Goal: Transaction & Acquisition: Purchase product/service

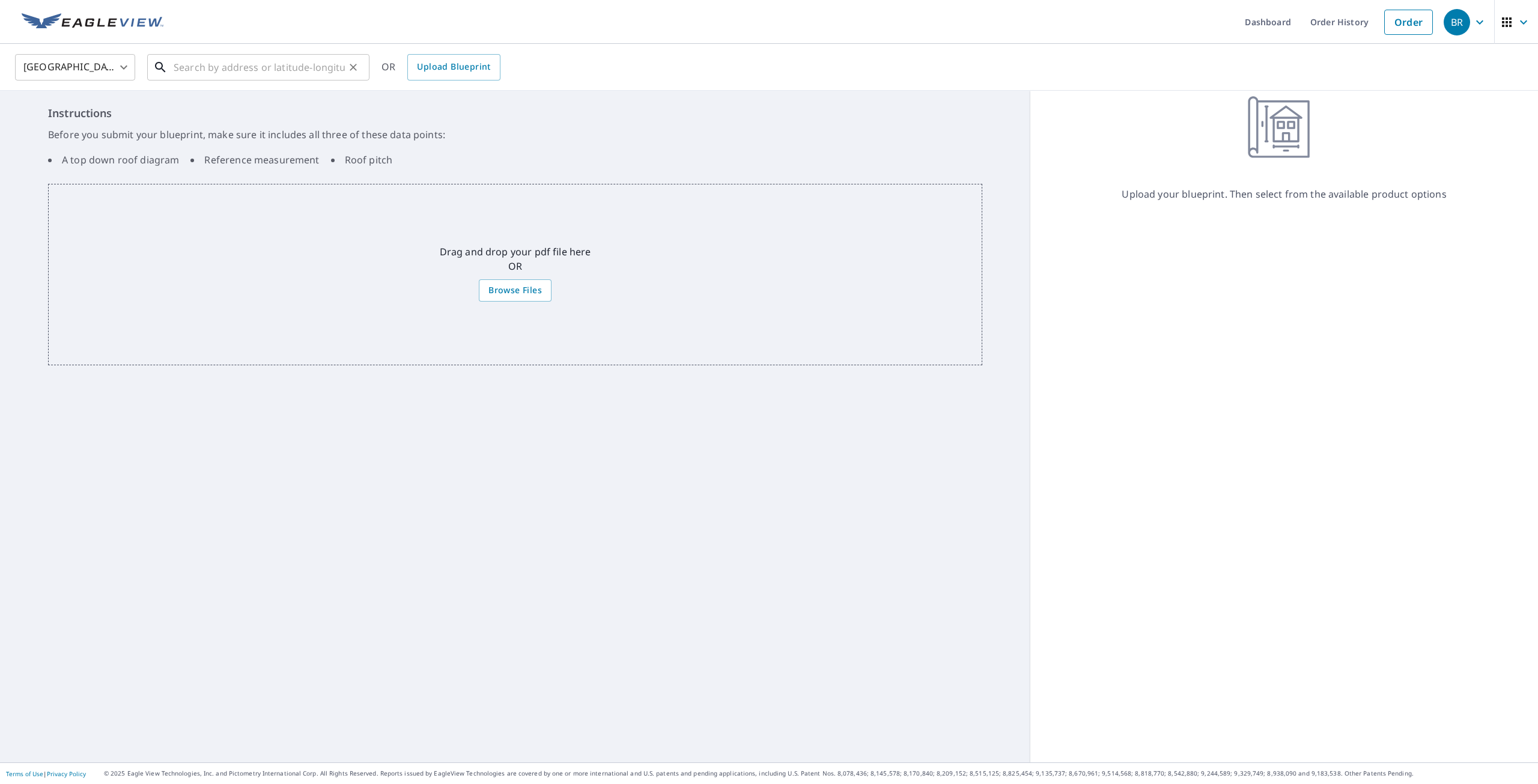
click at [312, 77] on input "text" at bounding box center [259, 67] width 172 height 33
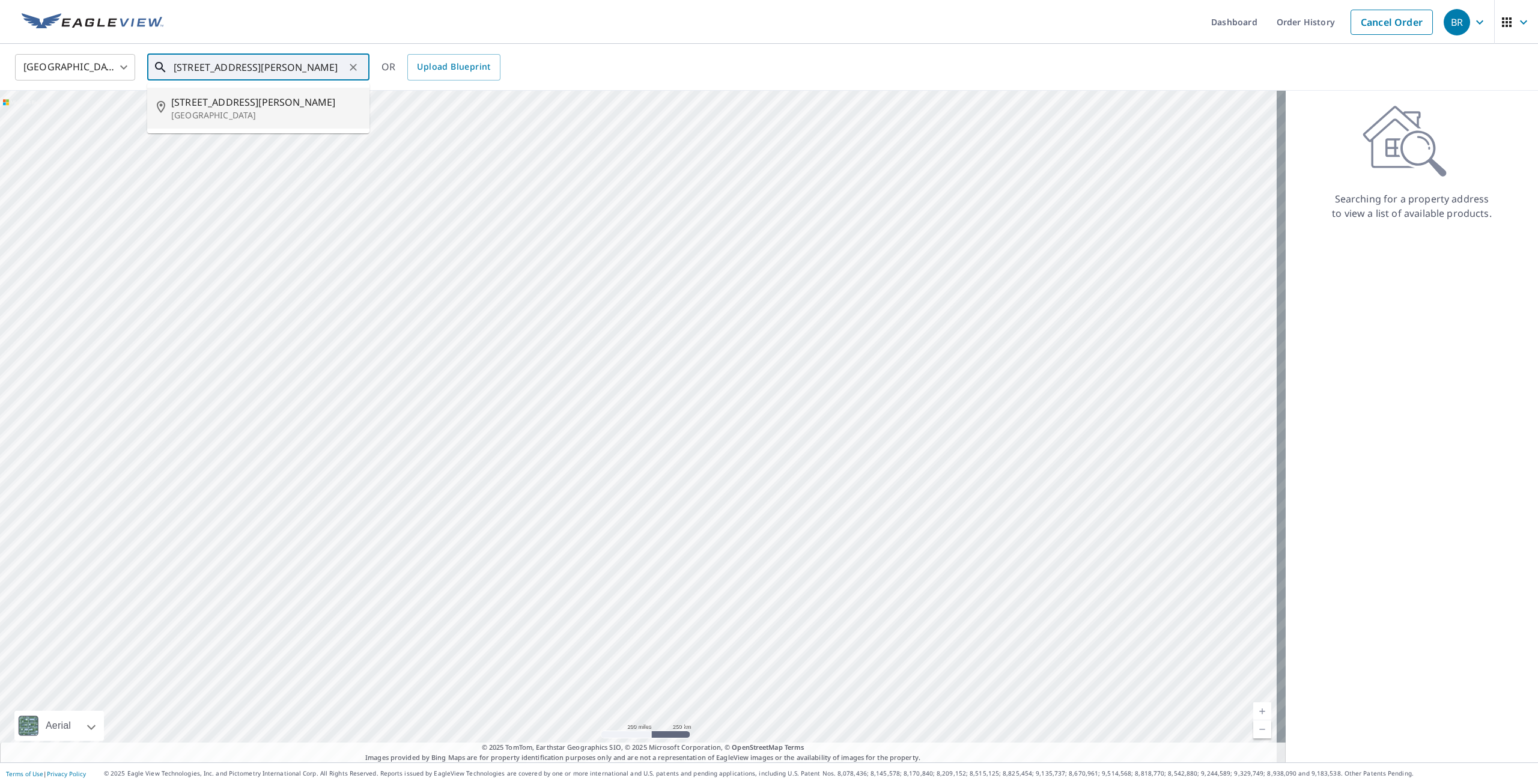
click at [275, 90] on li "[STREET_ADDRESS][PERSON_NAME]" at bounding box center [258, 108] width 222 height 41
type input "[STREET_ADDRESS][PERSON_NAME]"
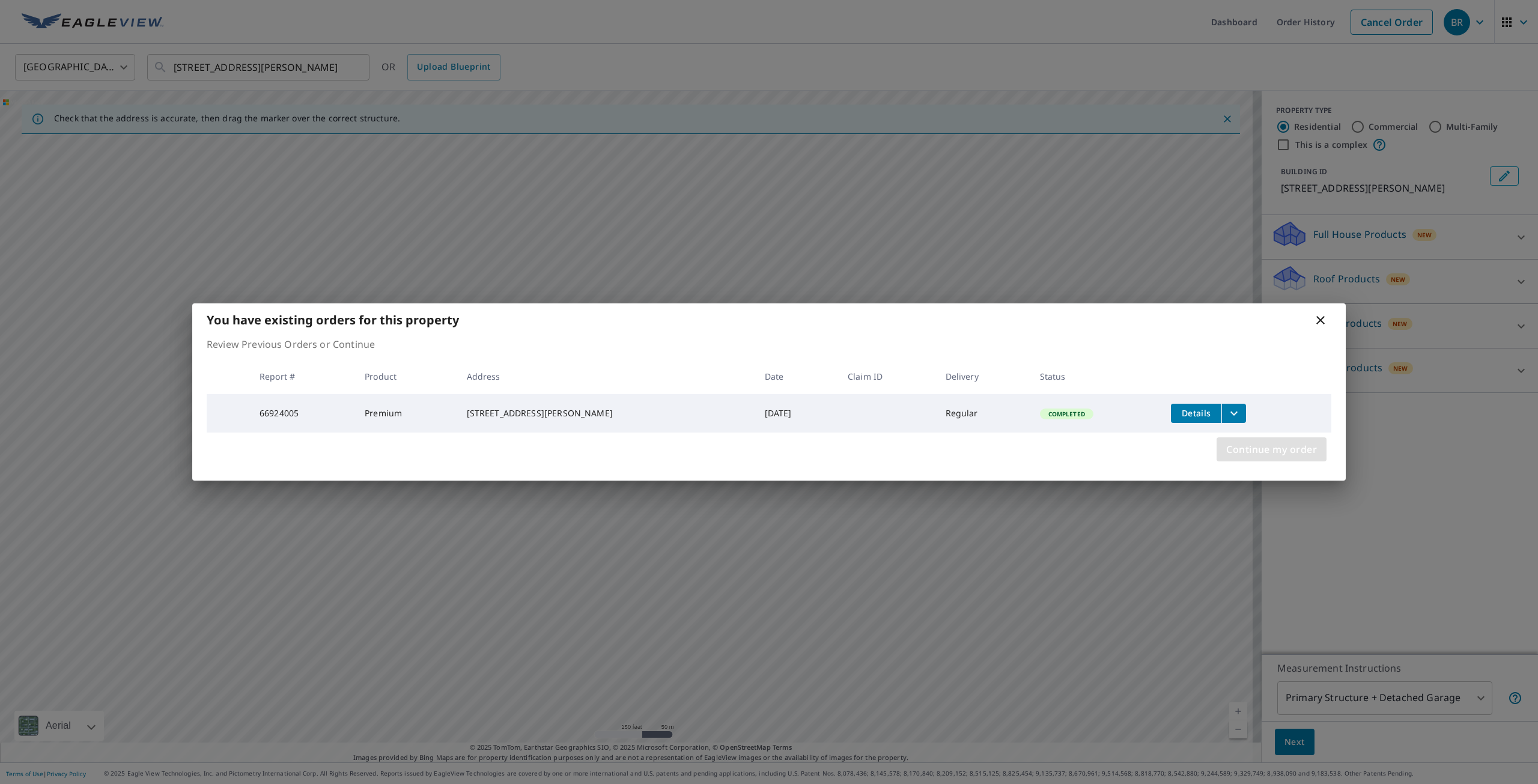
click at [1256, 455] on span "Continue my order" at bounding box center [1271, 449] width 91 height 17
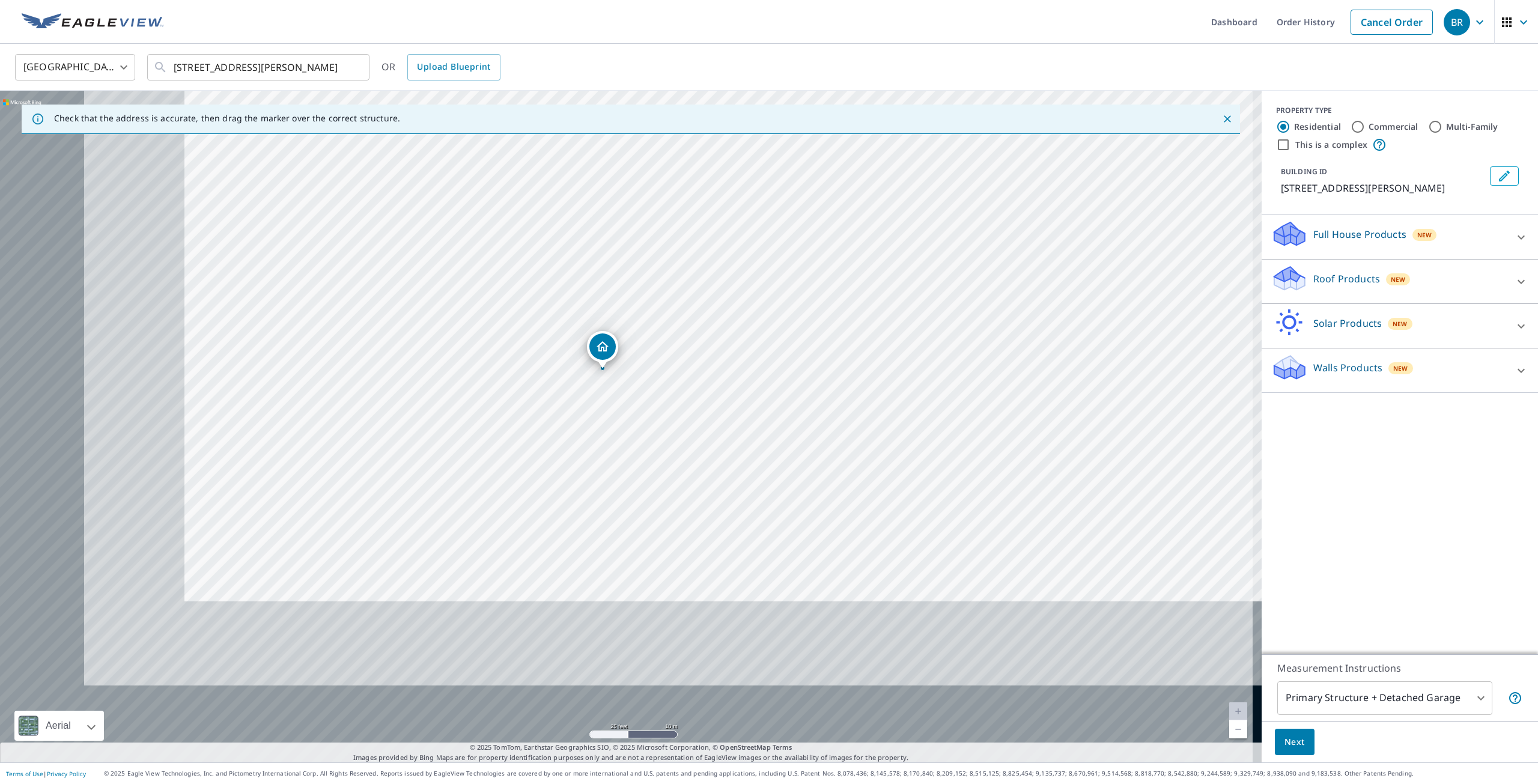
click at [793, 301] on div "[STREET_ADDRESS][PERSON_NAME]" at bounding box center [631, 427] width 1262 height 672
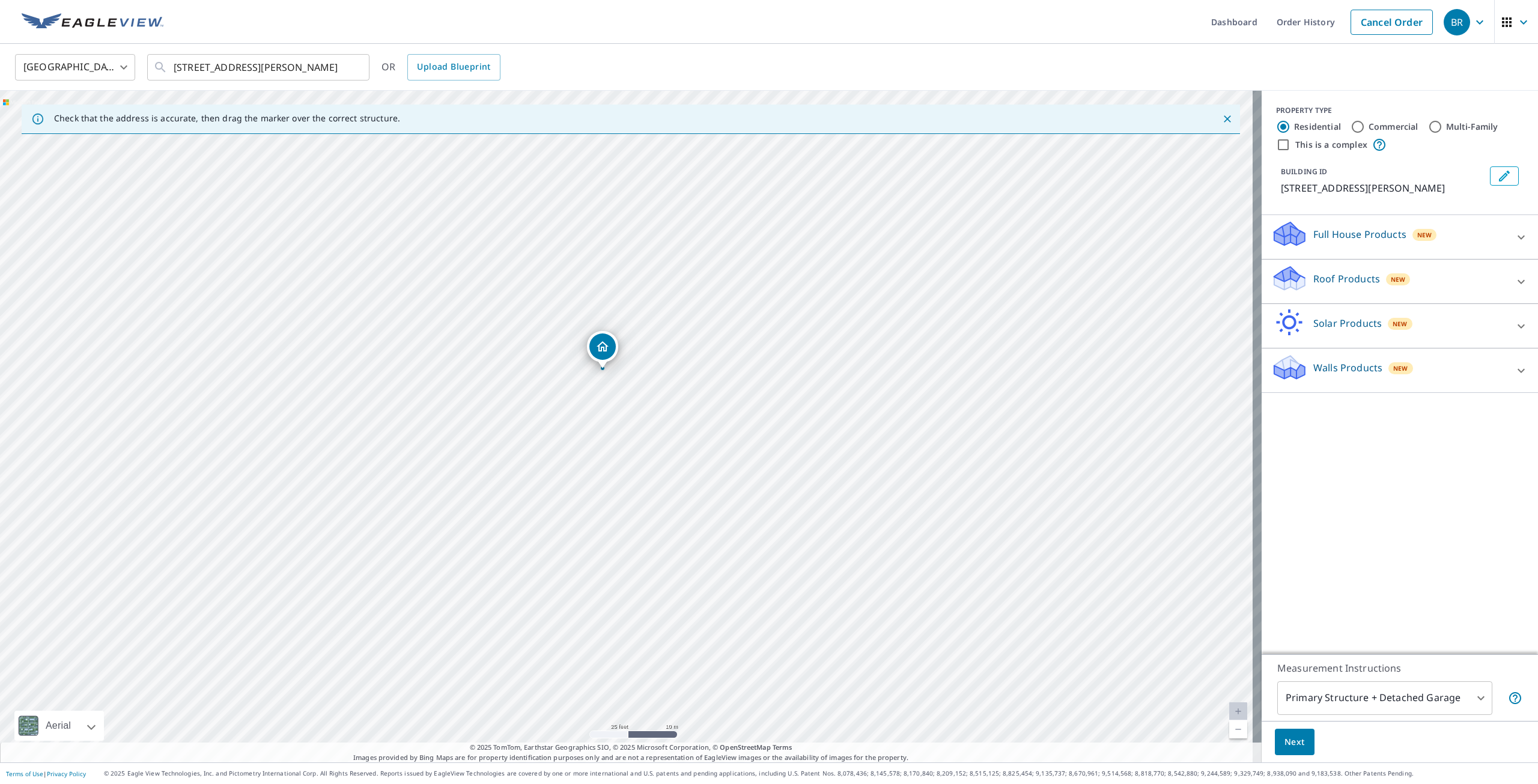
click at [1287, 735] on span "Next" at bounding box center [1295, 742] width 21 height 15
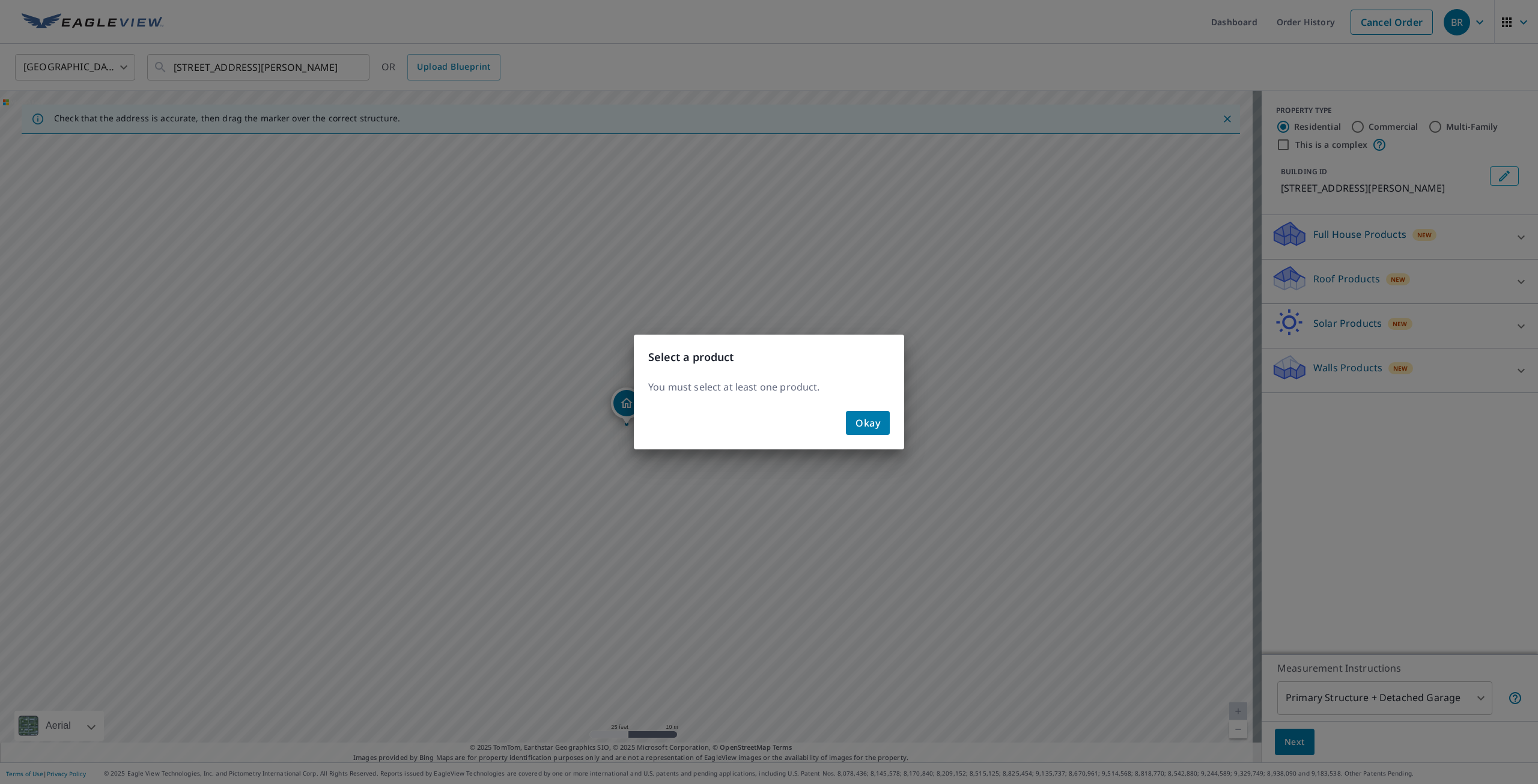
drag, startPoint x: 880, startPoint y: 431, endPoint x: 890, endPoint y: 459, distance: 29.7
click at [880, 431] on button "Okay" at bounding box center [868, 422] width 44 height 24
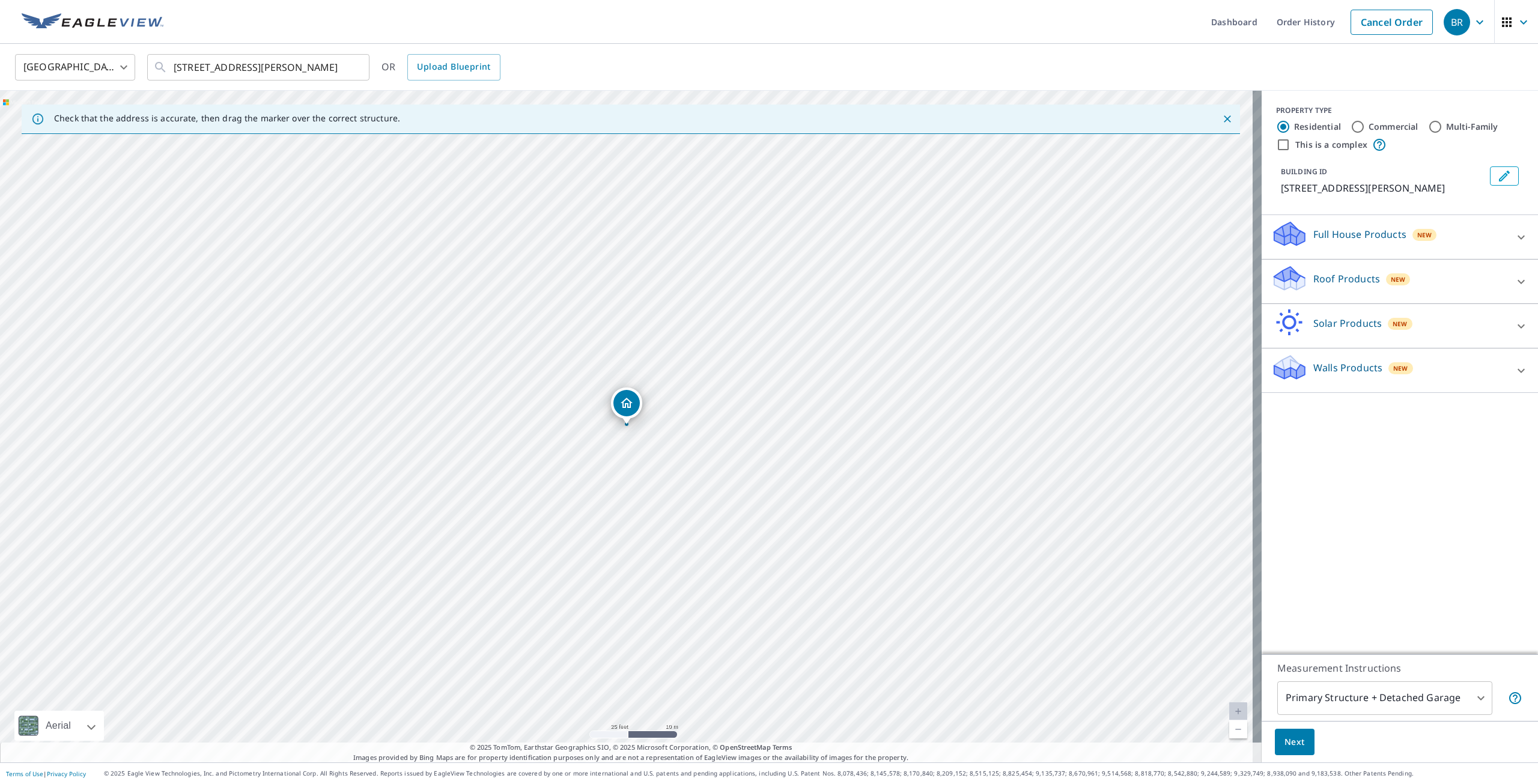
click at [1344, 693] on body "BR BR Dashboard Order History Cancel Order BR [GEOGRAPHIC_DATA] [GEOGRAPHIC_DAT…" at bounding box center [769, 392] width 1538 height 784
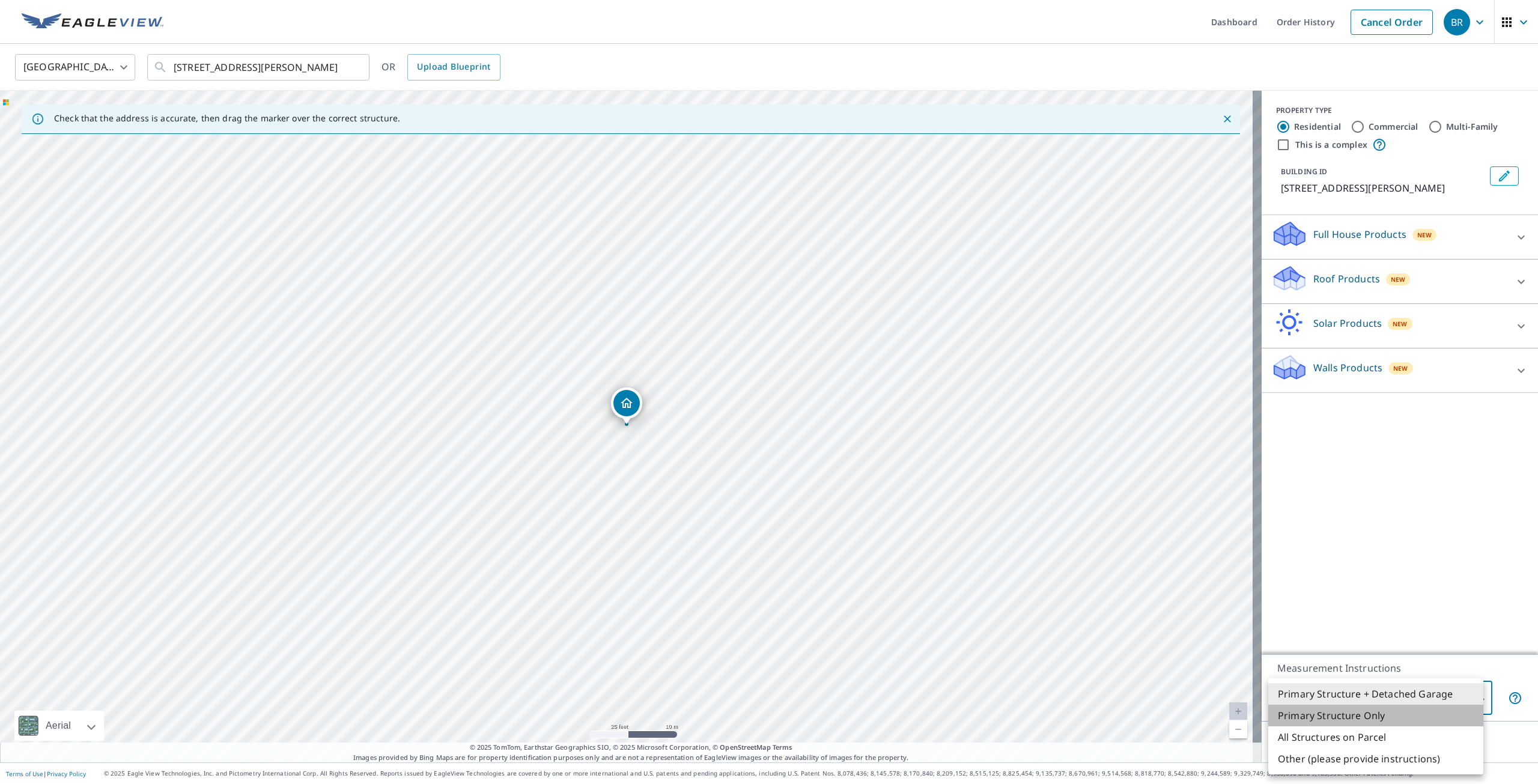
click at [1366, 720] on li "Primary Structure Only" at bounding box center [1376, 716] width 215 height 22
type input "2"
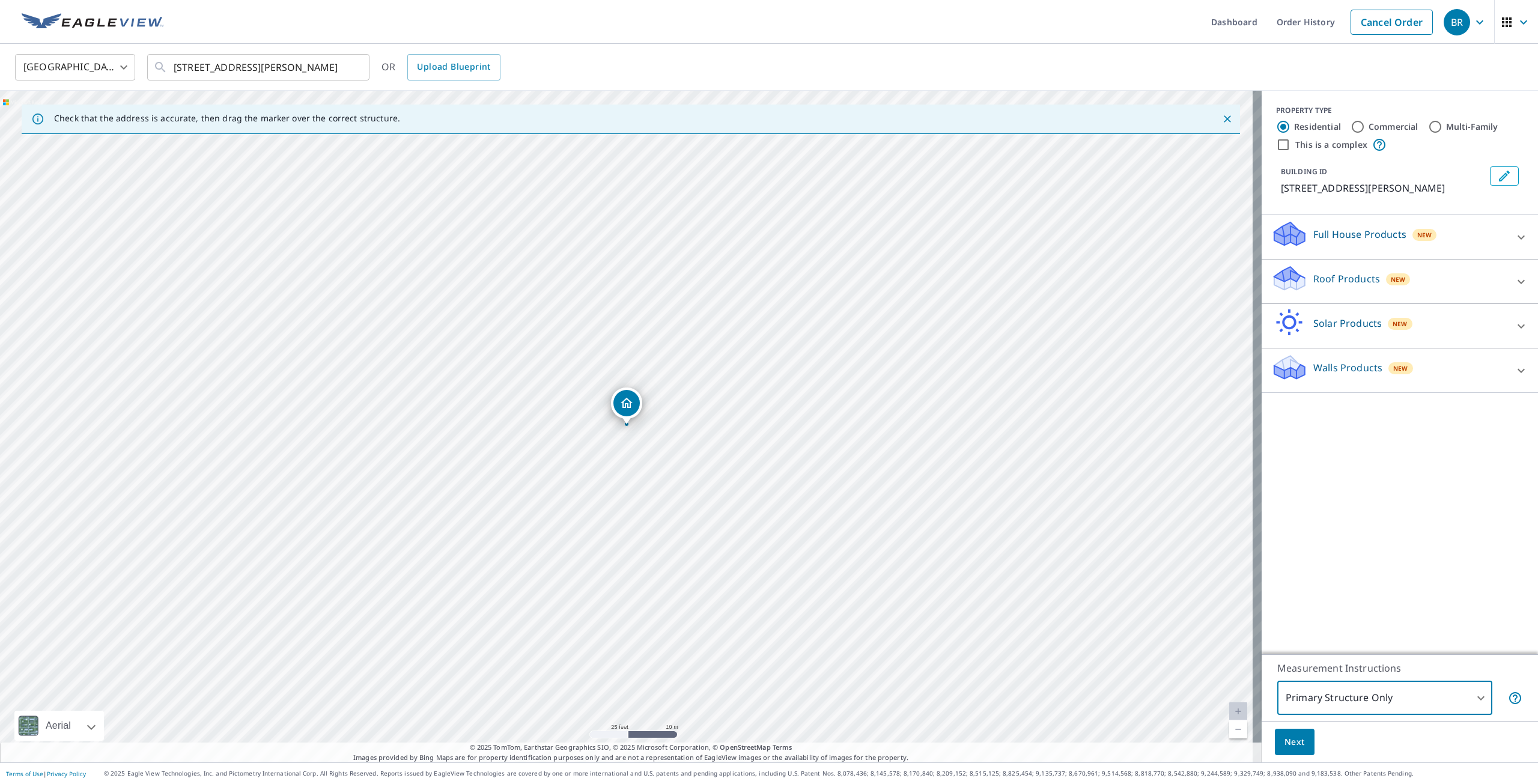
click at [1285, 744] on span "Next" at bounding box center [1295, 742] width 21 height 15
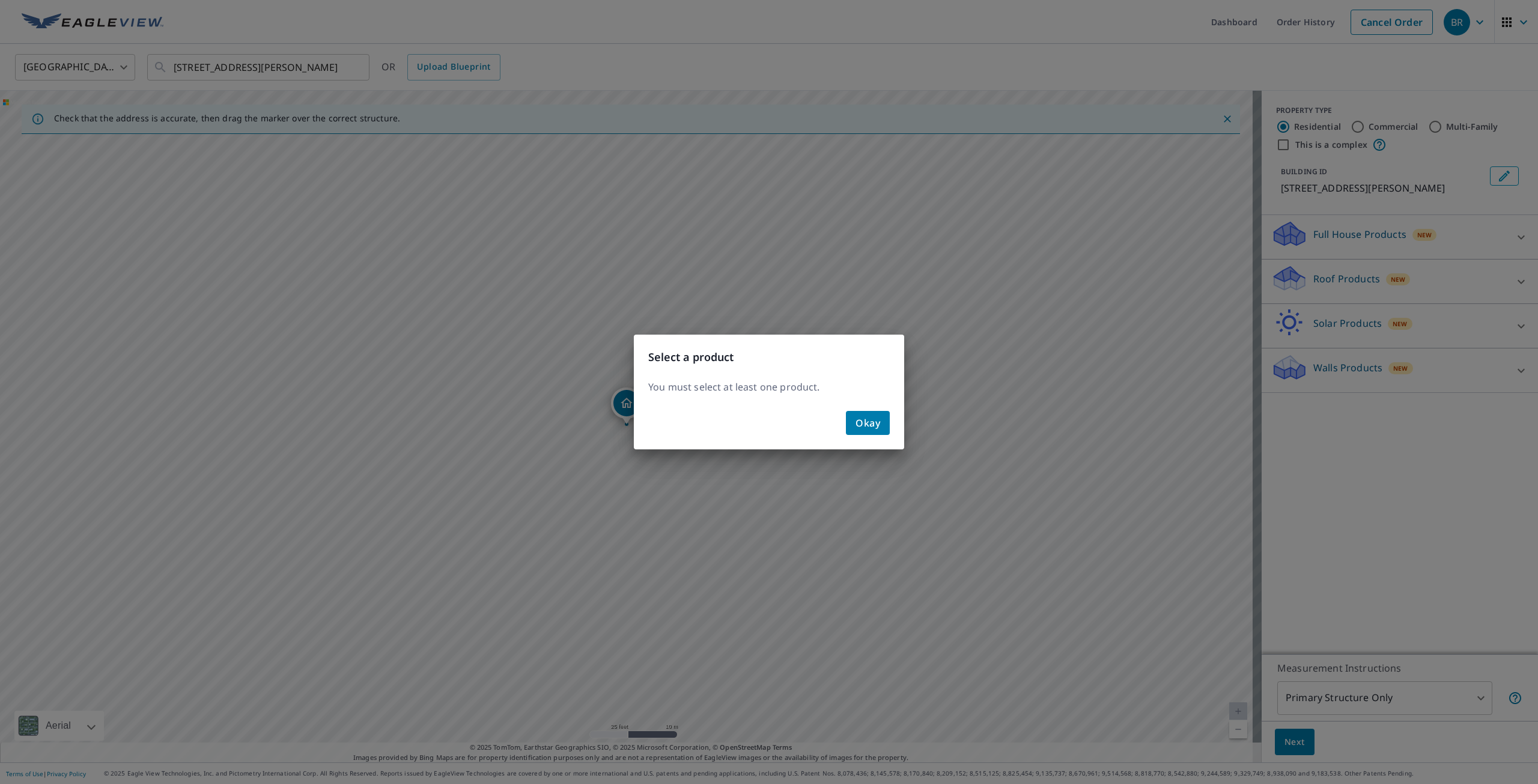
click at [861, 431] on span "Okay" at bounding box center [868, 423] width 25 height 17
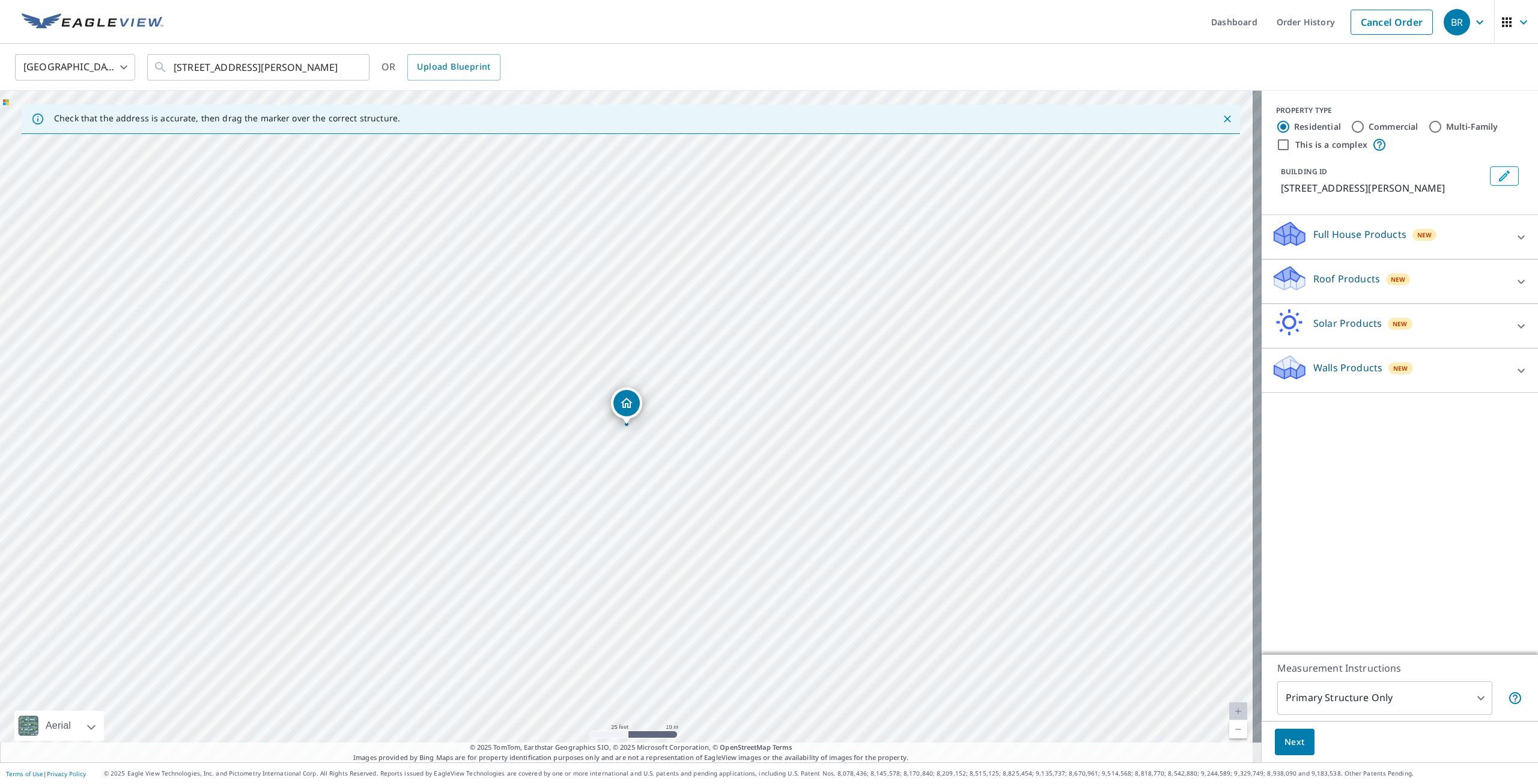
click at [1297, 128] on label "Residential" at bounding box center [1317, 127] width 47 height 12
click at [1291, 128] on input "Residential" at bounding box center [1283, 126] width 14 height 14
click at [1336, 228] on p "Full House Products" at bounding box center [1360, 234] width 93 height 14
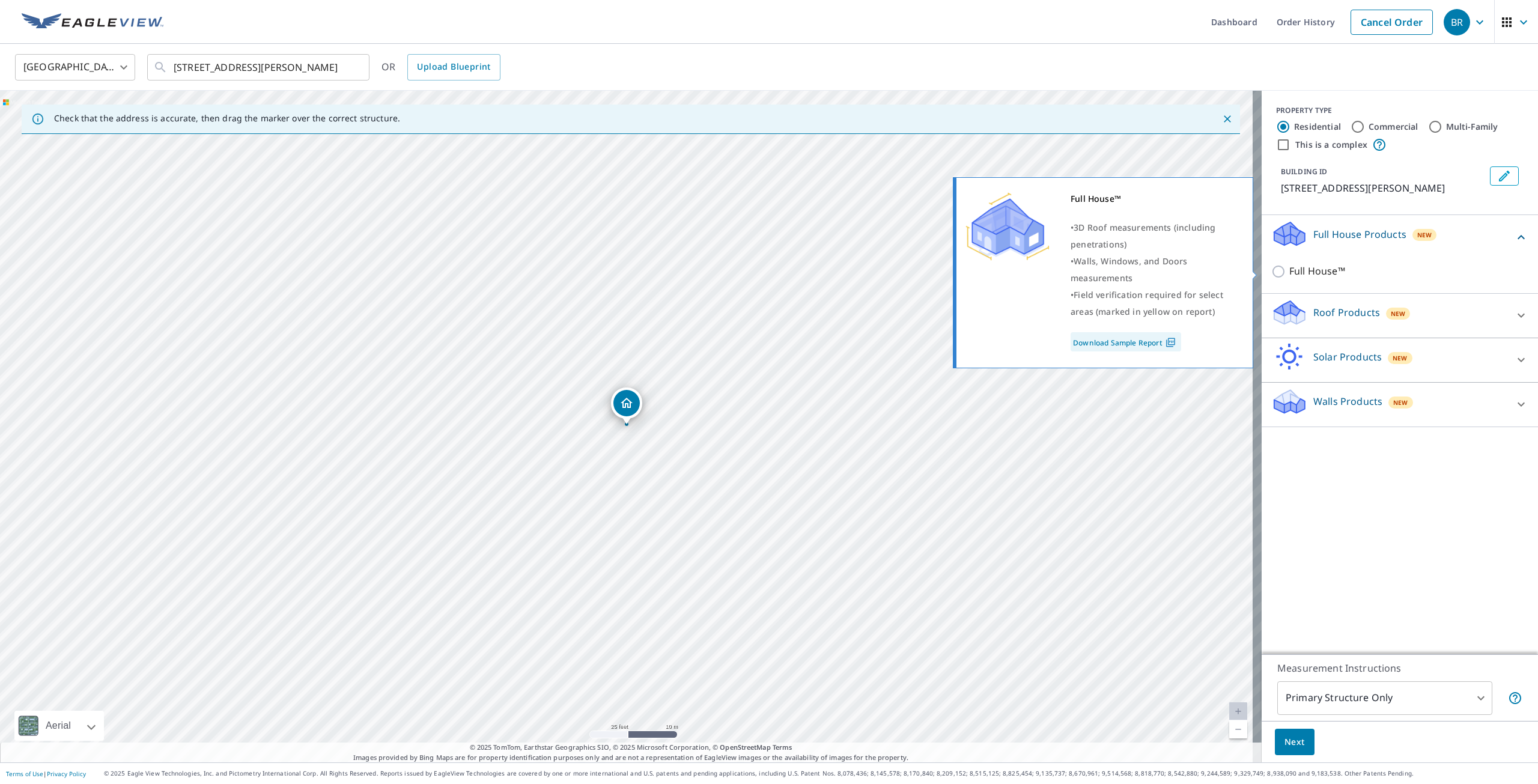
click at [1320, 273] on p "Full House™" at bounding box center [1317, 271] width 56 height 15
click at [1289, 273] on input "Full House™" at bounding box center [1280, 271] width 18 height 14
checkbox input "true"
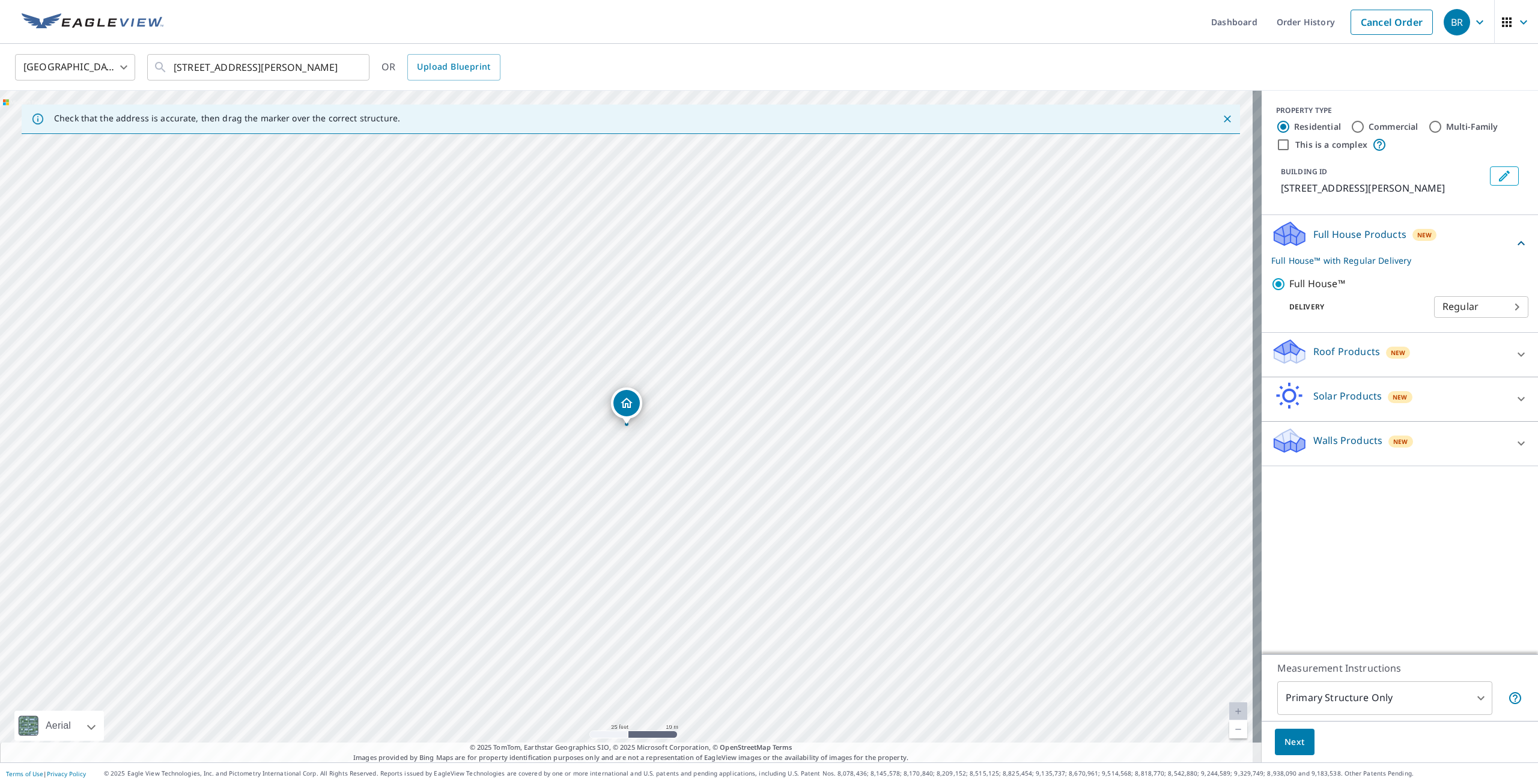
click at [1325, 356] on p "Roof Products" at bounding box center [1347, 351] width 67 height 14
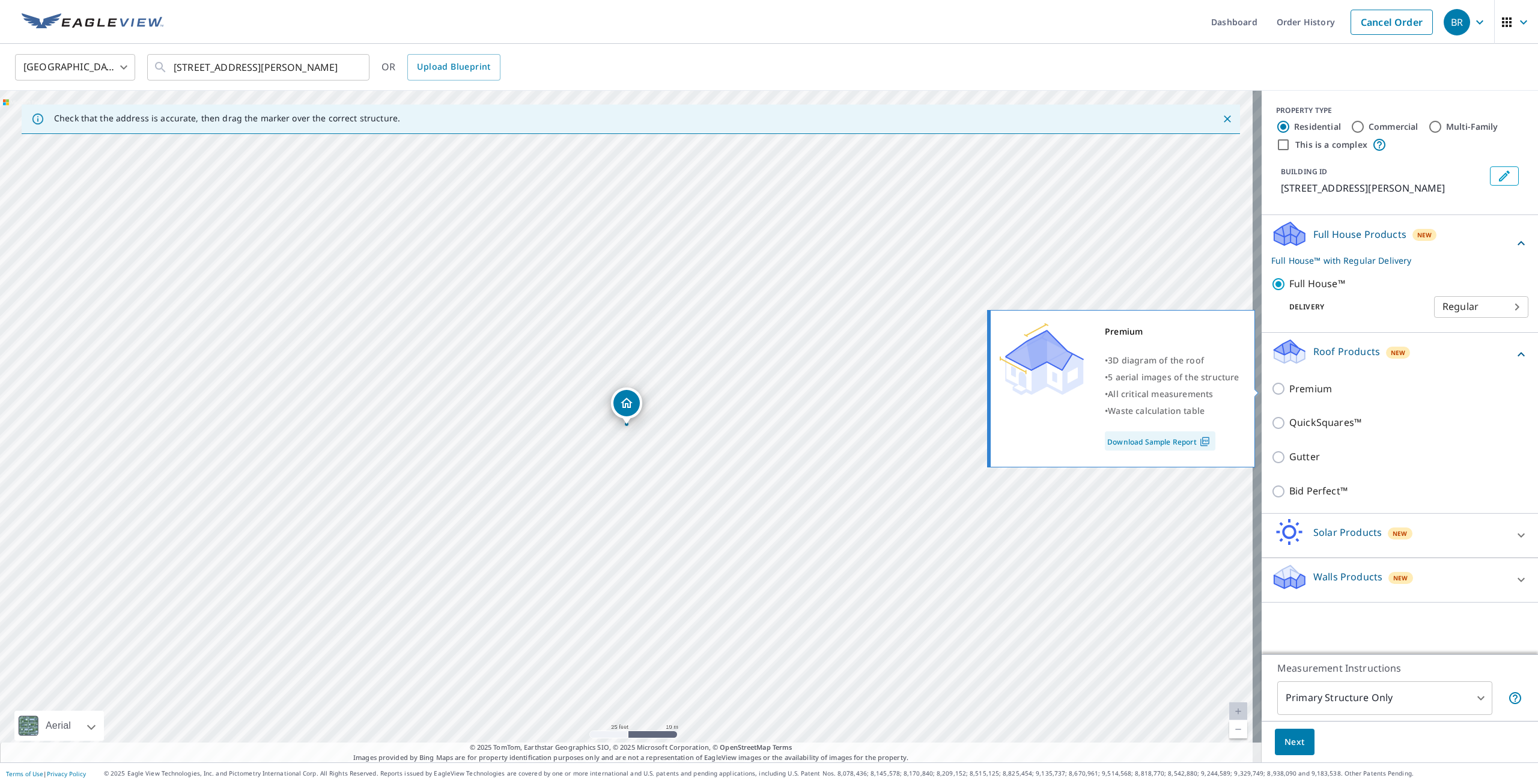
click at [1304, 393] on p "Premium" at bounding box center [1310, 389] width 42 height 15
click at [1289, 393] on input "Premium" at bounding box center [1280, 388] width 18 height 14
checkbox input "true"
checkbox input "false"
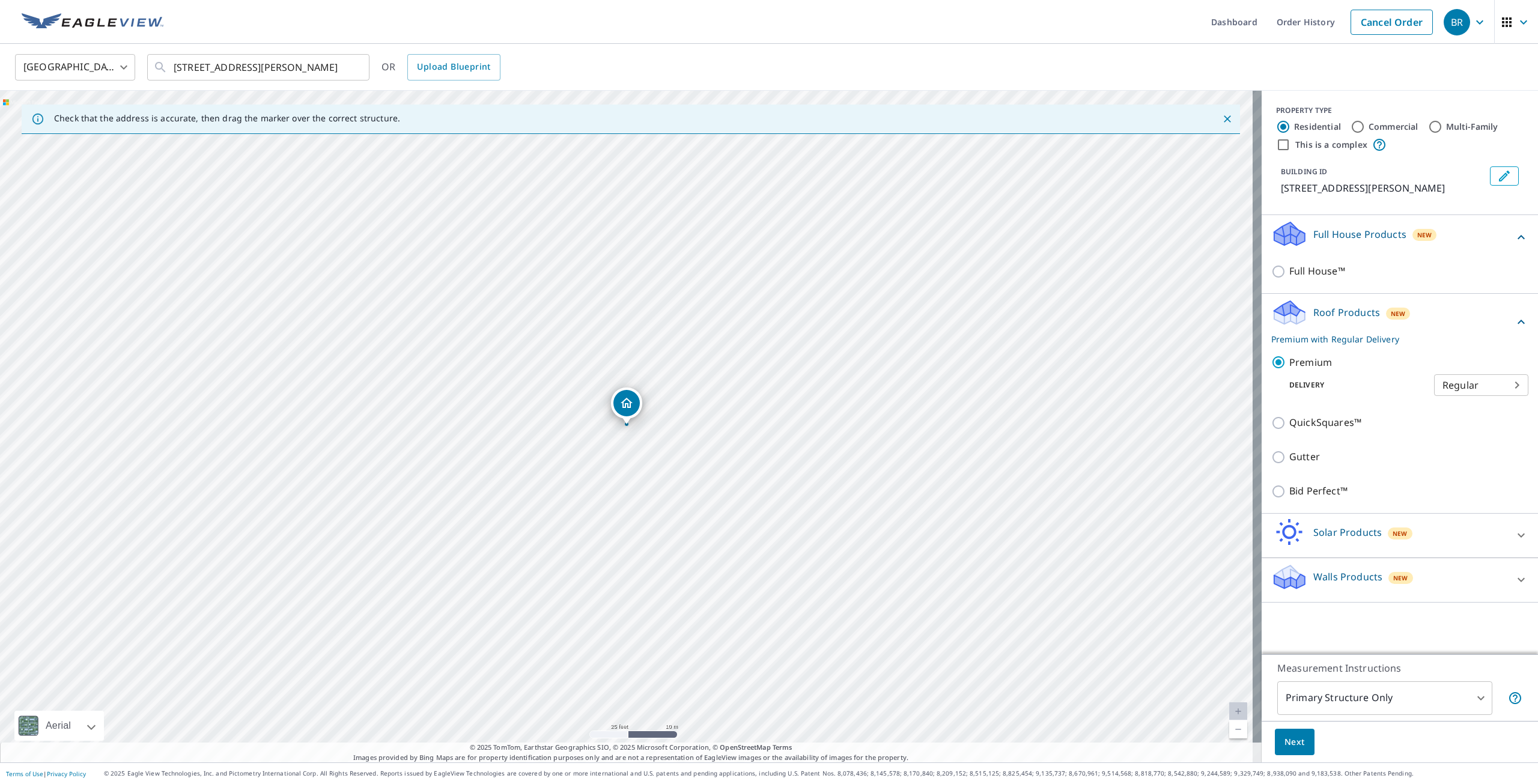
click at [1335, 537] on p "Solar Products" at bounding box center [1348, 532] width 68 height 14
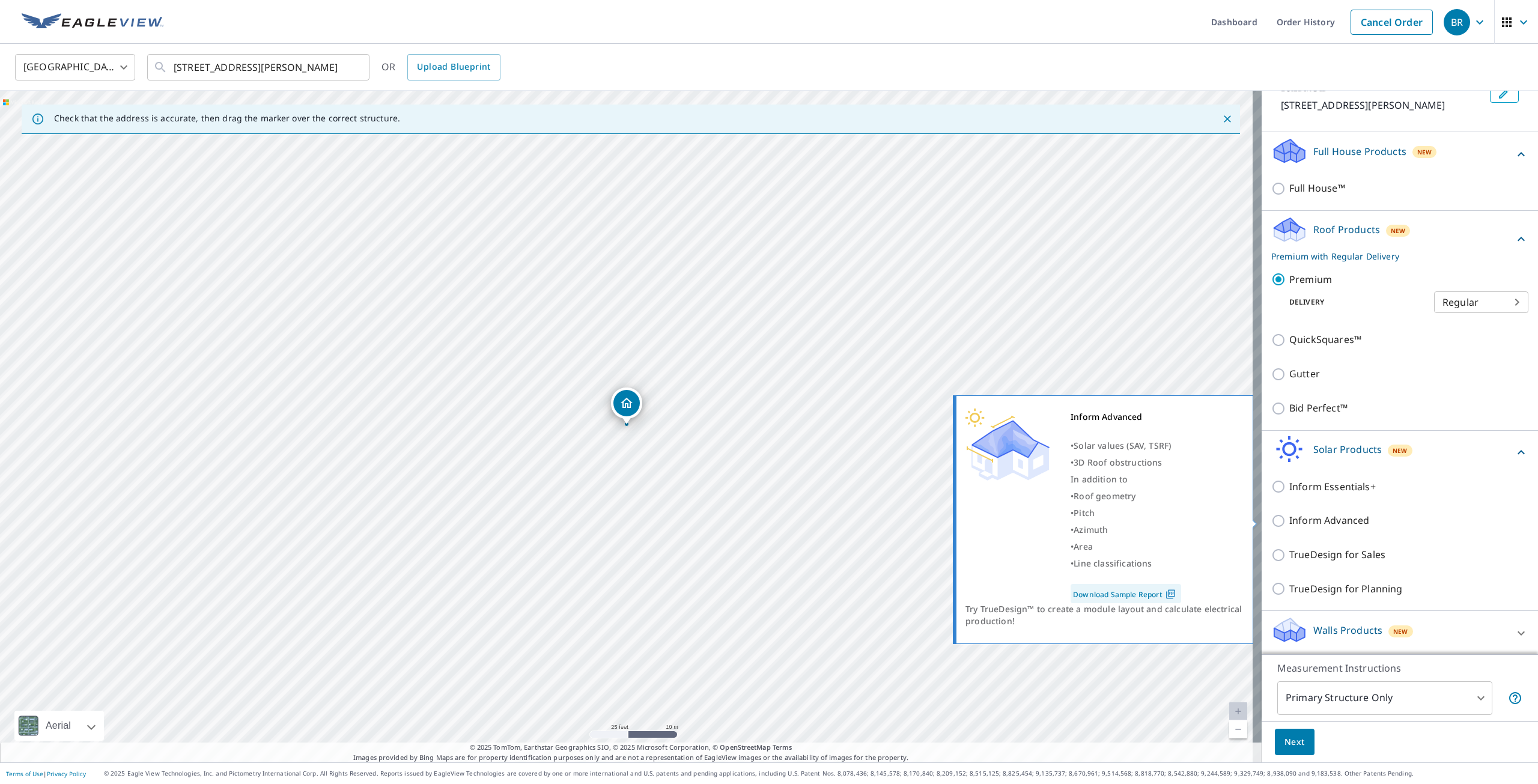
scroll to position [84, 0]
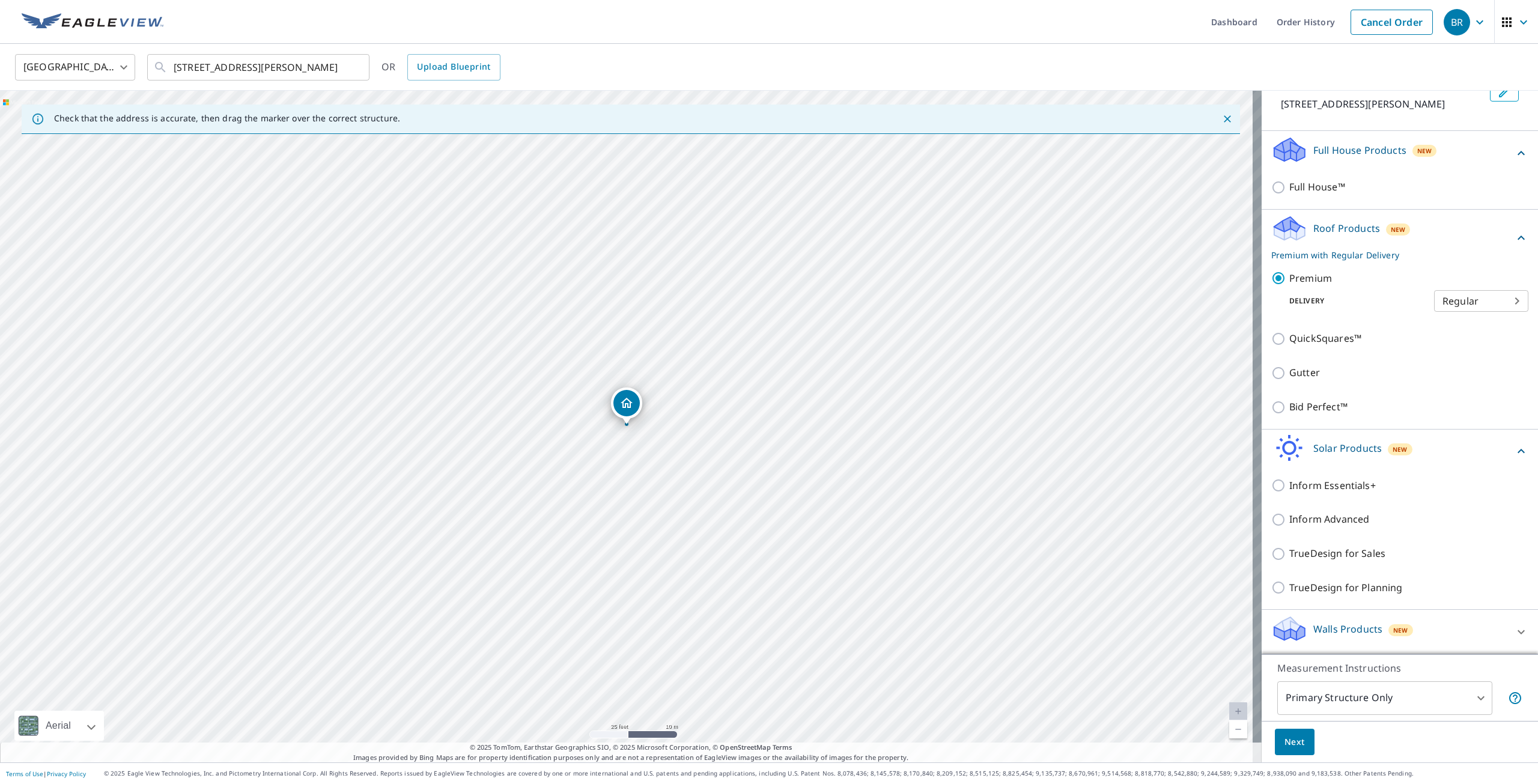
click at [1364, 643] on div "Walls Products New" at bounding box center [1389, 632] width 236 height 34
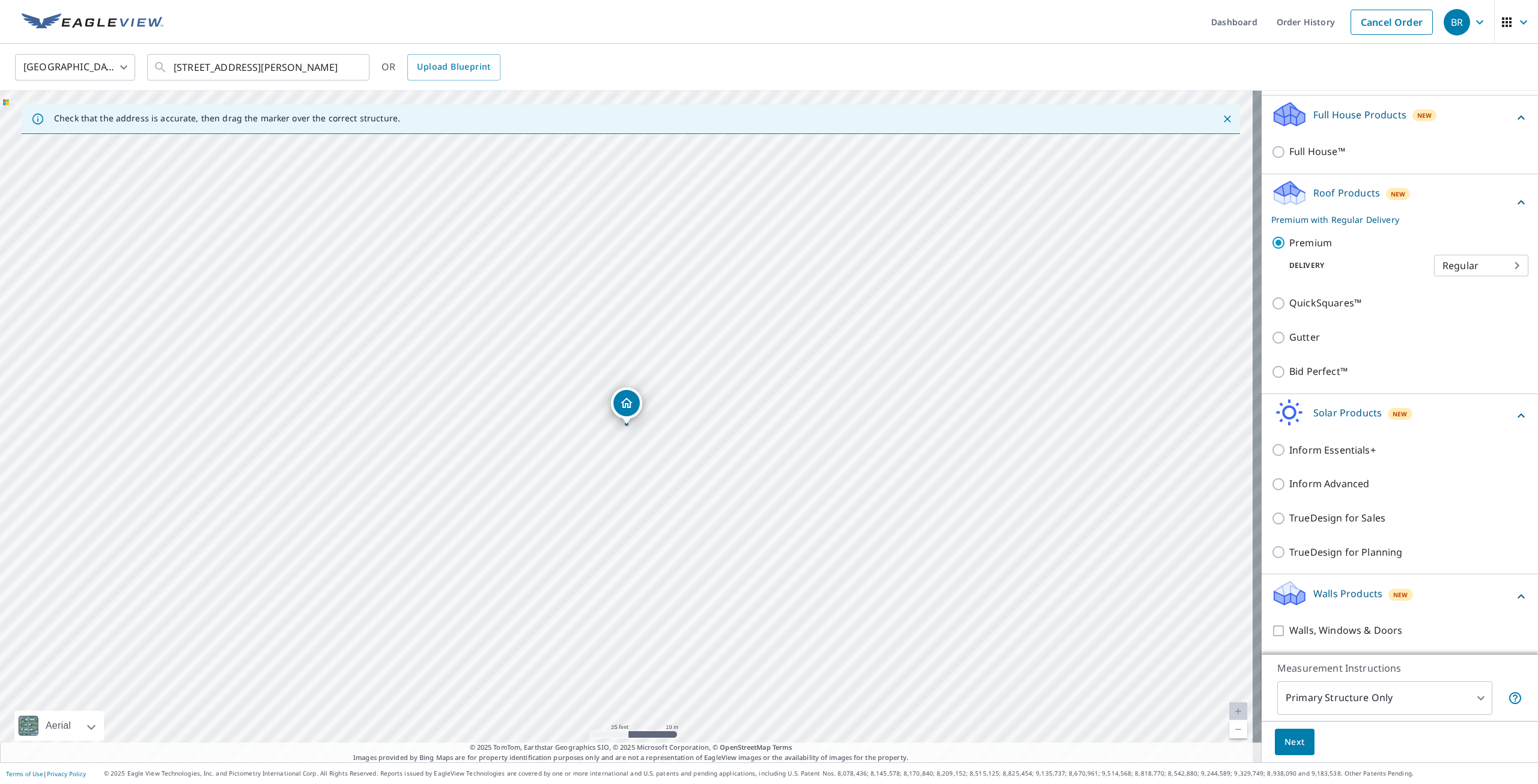
scroll to position [152, 0]
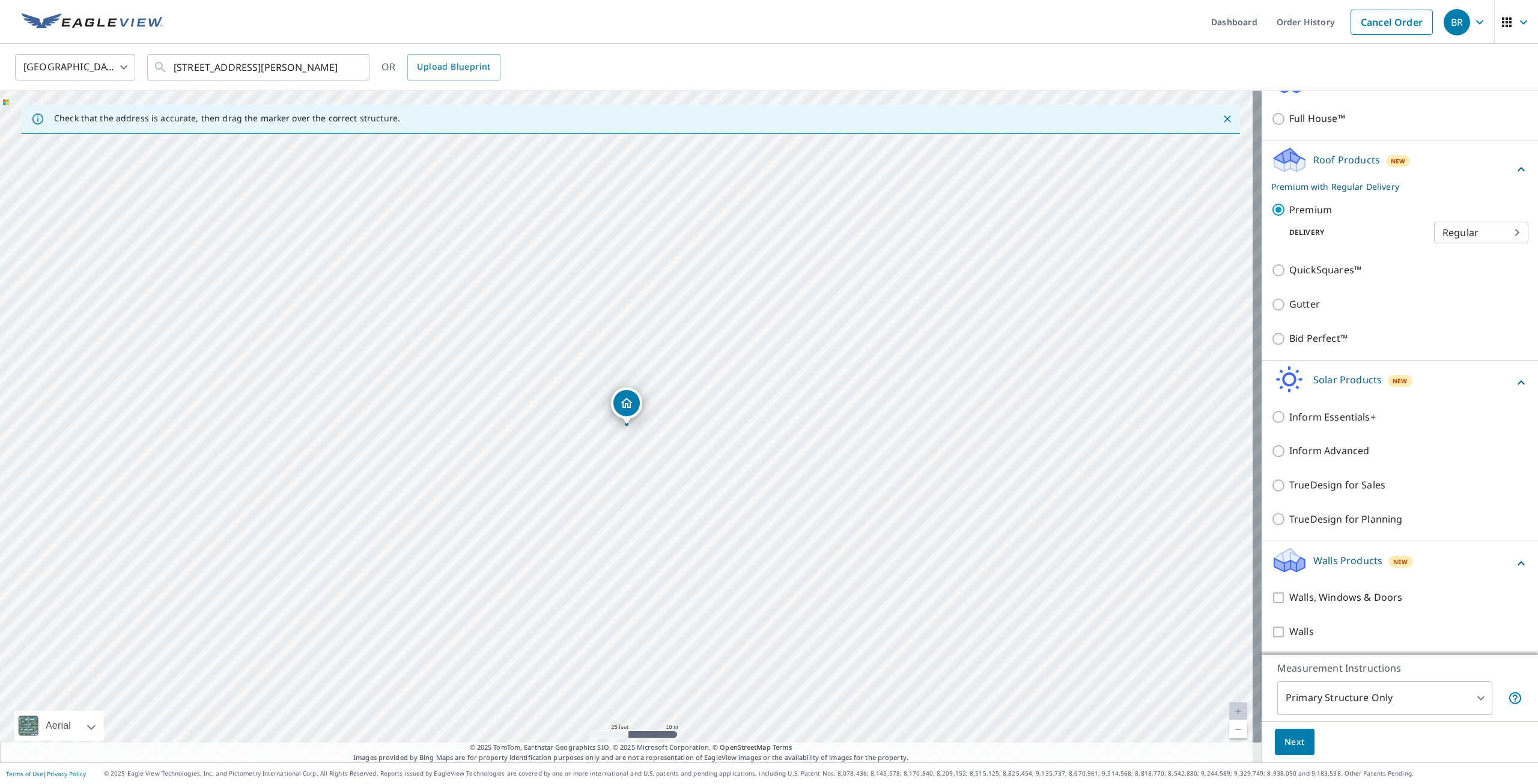
click at [1285, 742] on span "Next" at bounding box center [1295, 742] width 21 height 15
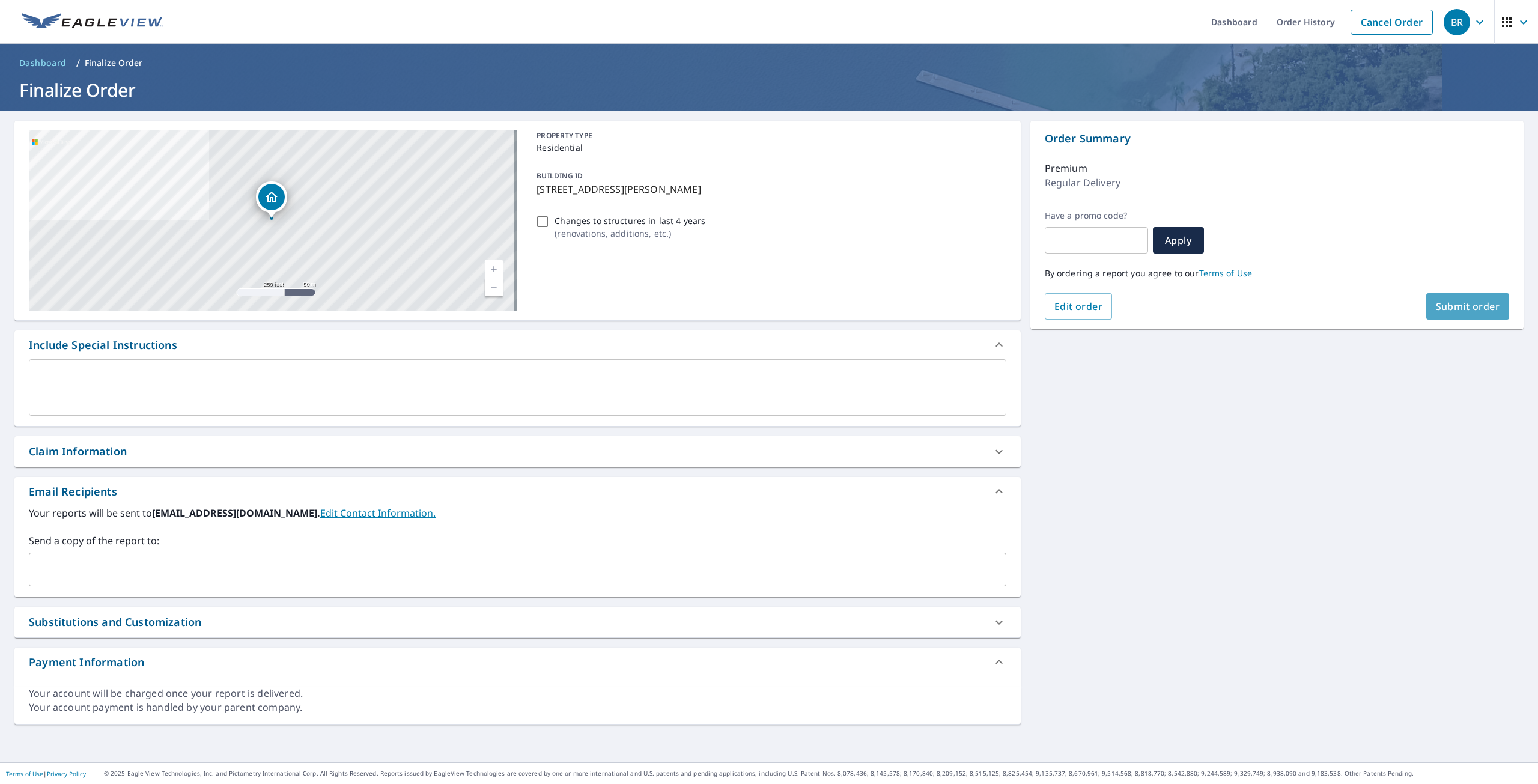
click at [1446, 308] on span "Submit order" at bounding box center [1468, 306] width 64 height 13
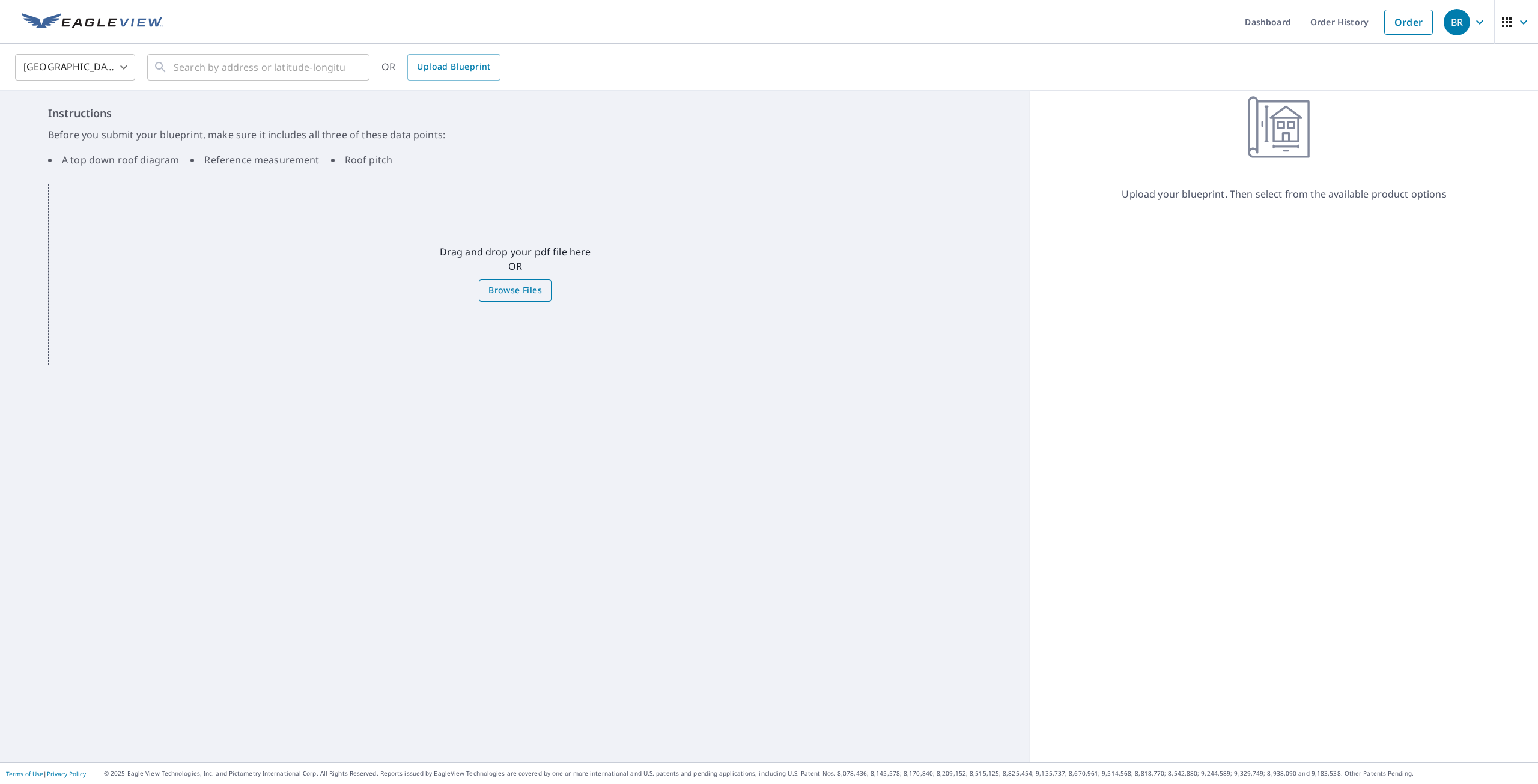
click at [518, 299] on label "Browse Files" at bounding box center [515, 290] width 72 height 23
click at [0, 0] on input "Browse Files" at bounding box center [0, 0] width 0 height 0
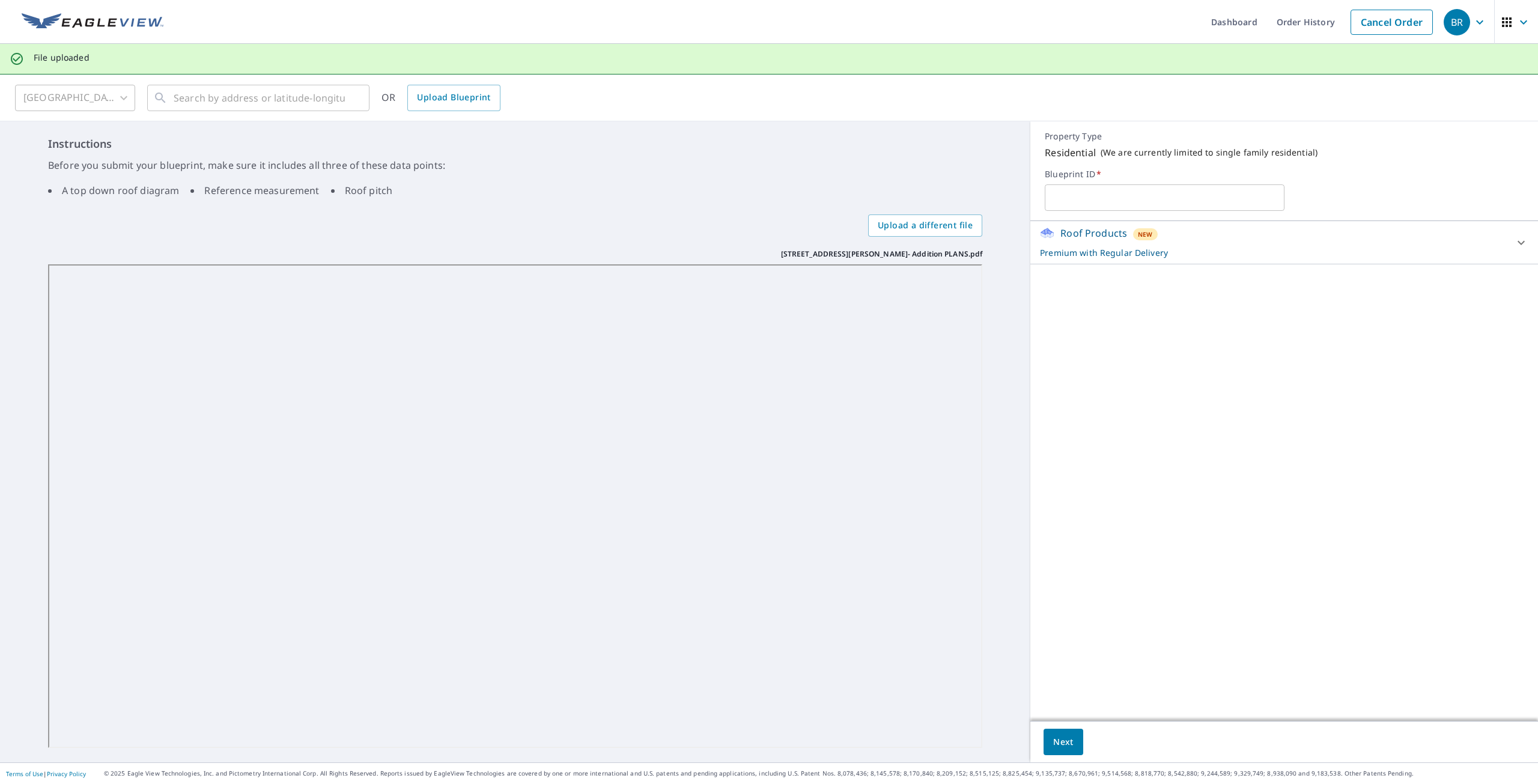
click at [1097, 189] on input "text" at bounding box center [1165, 198] width 239 height 33
type input "112 Ethel Drive- Addition PLANS"
click at [1037, 738] on div "Next" at bounding box center [1284, 742] width 508 height 42
click at [1053, 738] on span "Next" at bounding box center [1064, 742] width 21 height 15
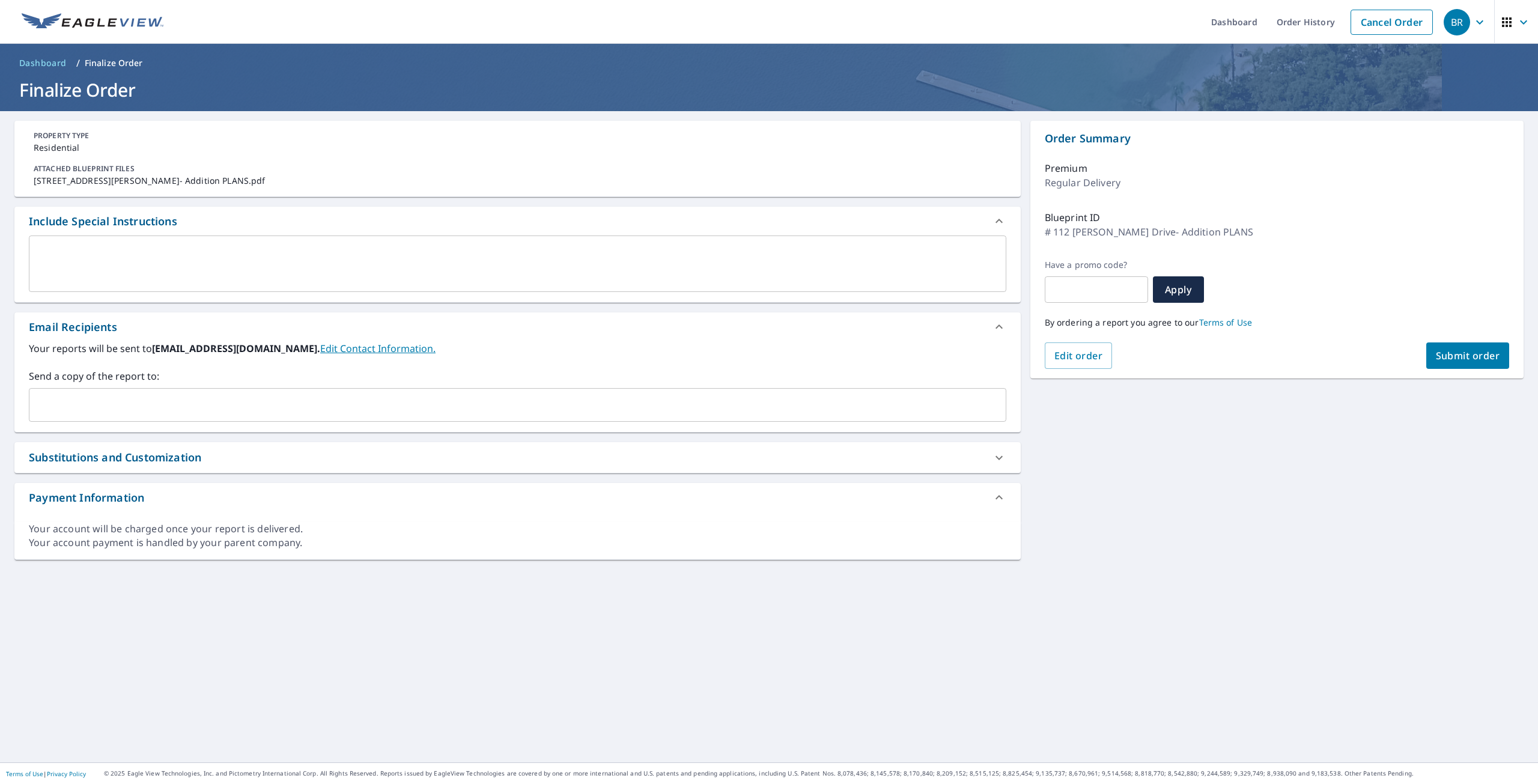
click at [1440, 340] on div "By ordering a report you agree to our Terms of Use" at bounding box center [1277, 323] width 464 height 40
click at [1440, 348] on button "Submit order" at bounding box center [1468, 355] width 83 height 27
